Goal: Task Accomplishment & Management: Use online tool/utility

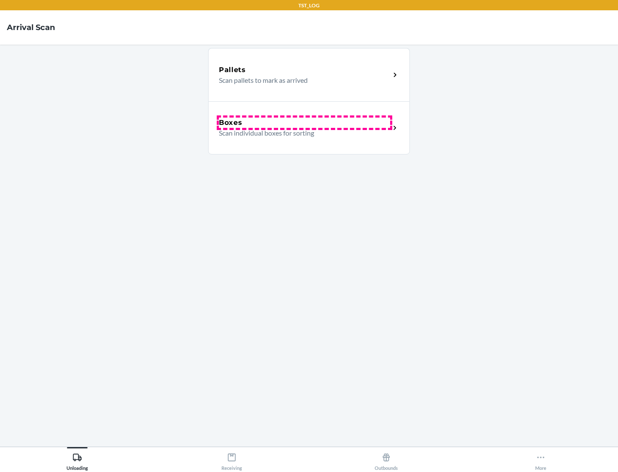
click at [304, 123] on div "Boxes" at bounding box center [304, 123] width 171 height 10
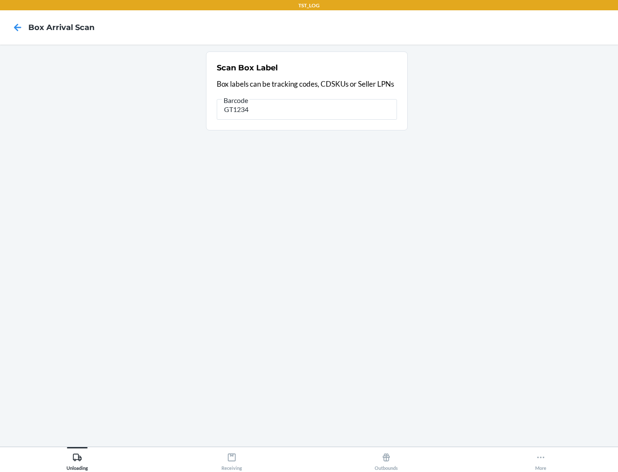
type input "GT1234"
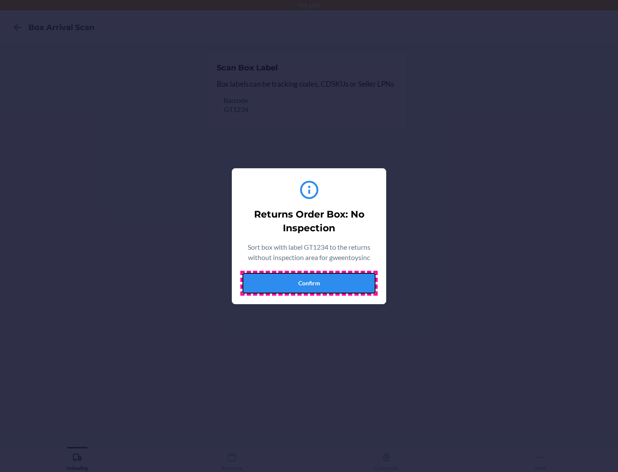
click at [309, 283] on button "Confirm" at bounding box center [308, 283] width 133 height 21
